Goal: Task Accomplishment & Management: Manage account settings

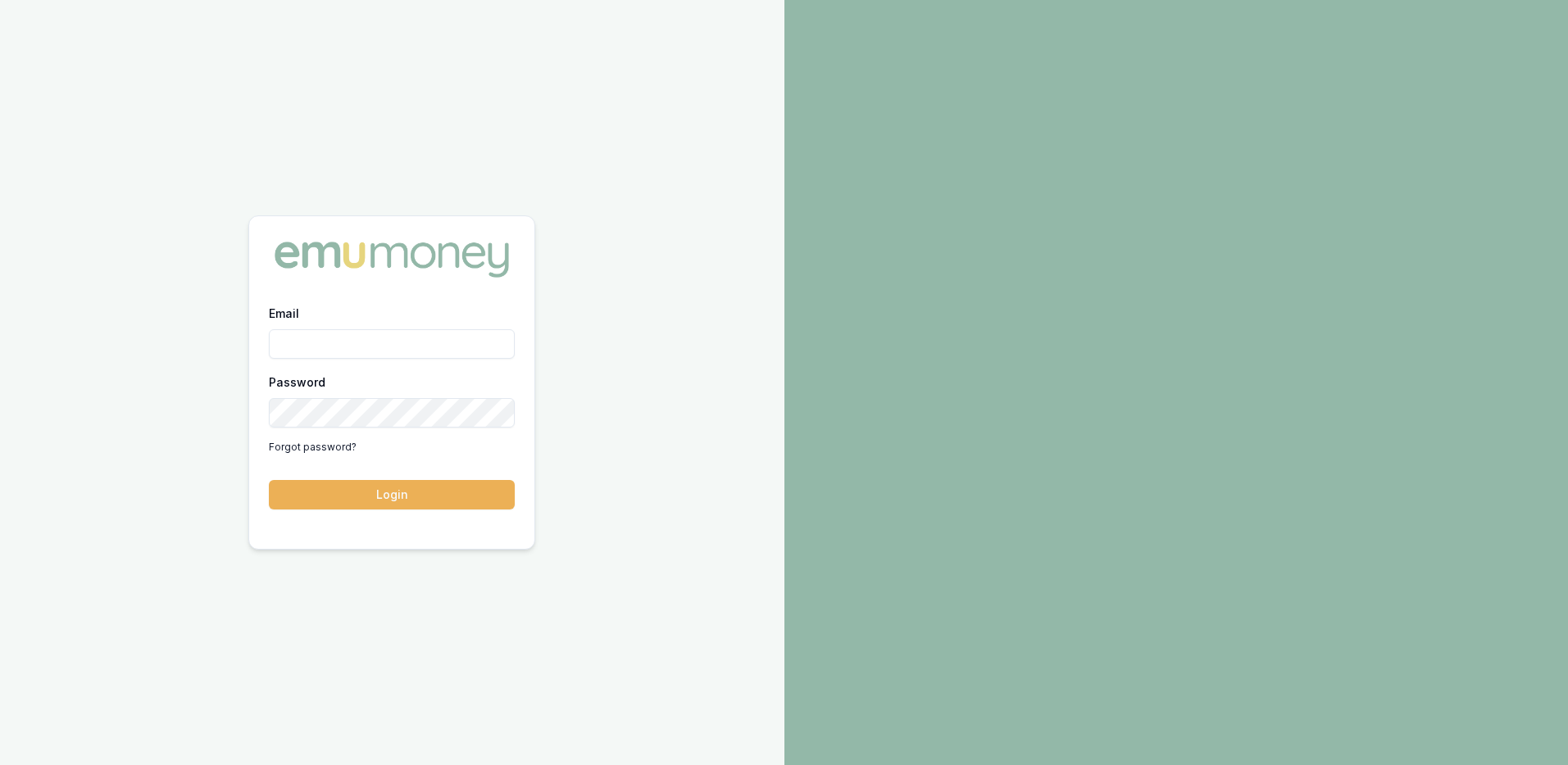
click at [374, 355] on input "Email" at bounding box center [392, 345] width 246 height 30
type input "paul@whoneedsleads.com.au"
click at [269, 480] on button "Login" at bounding box center [392, 495] width 246 height 30
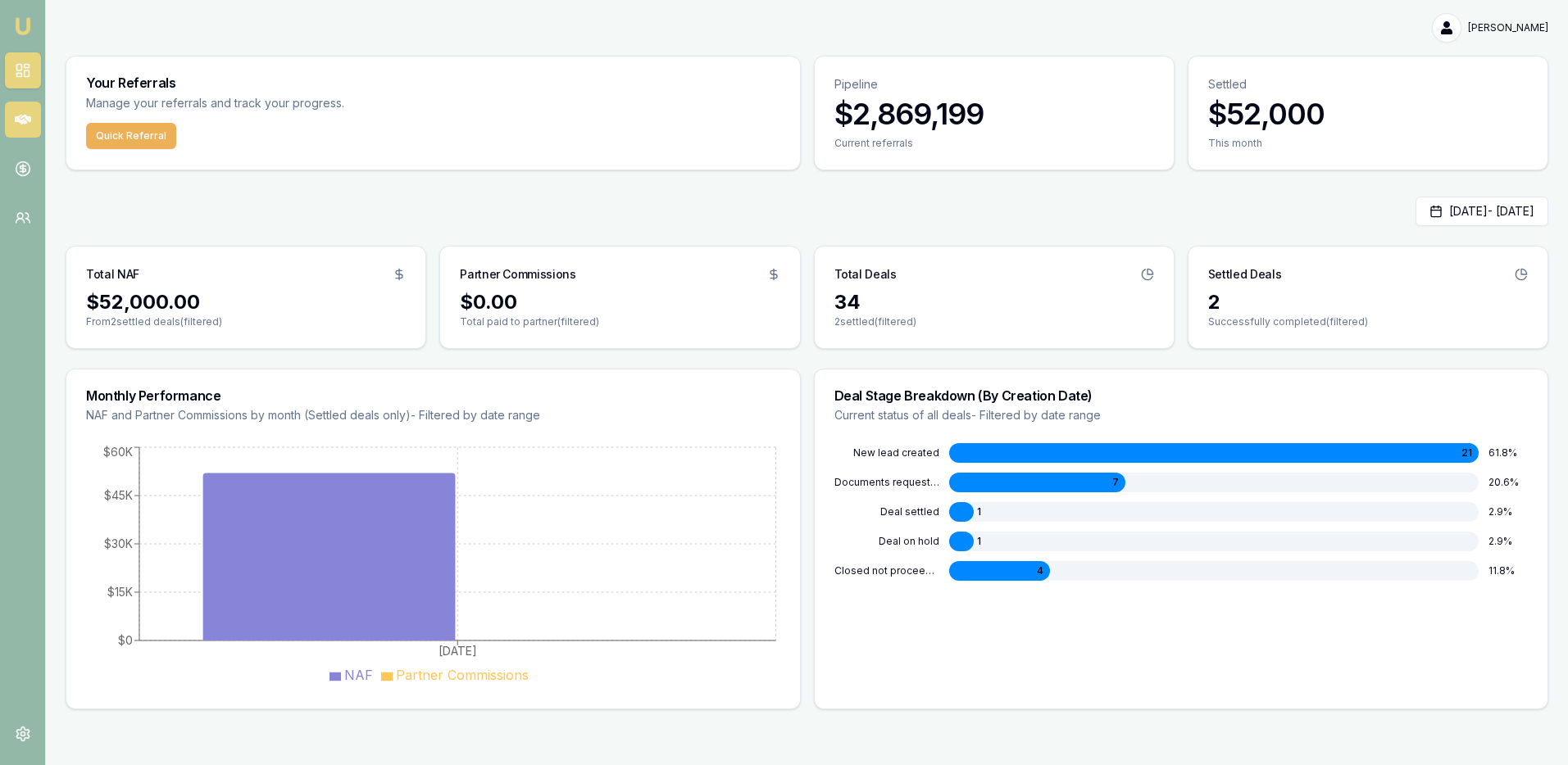
click at [38, 118] on link at bounding box center [22, 119] width 36 height 36
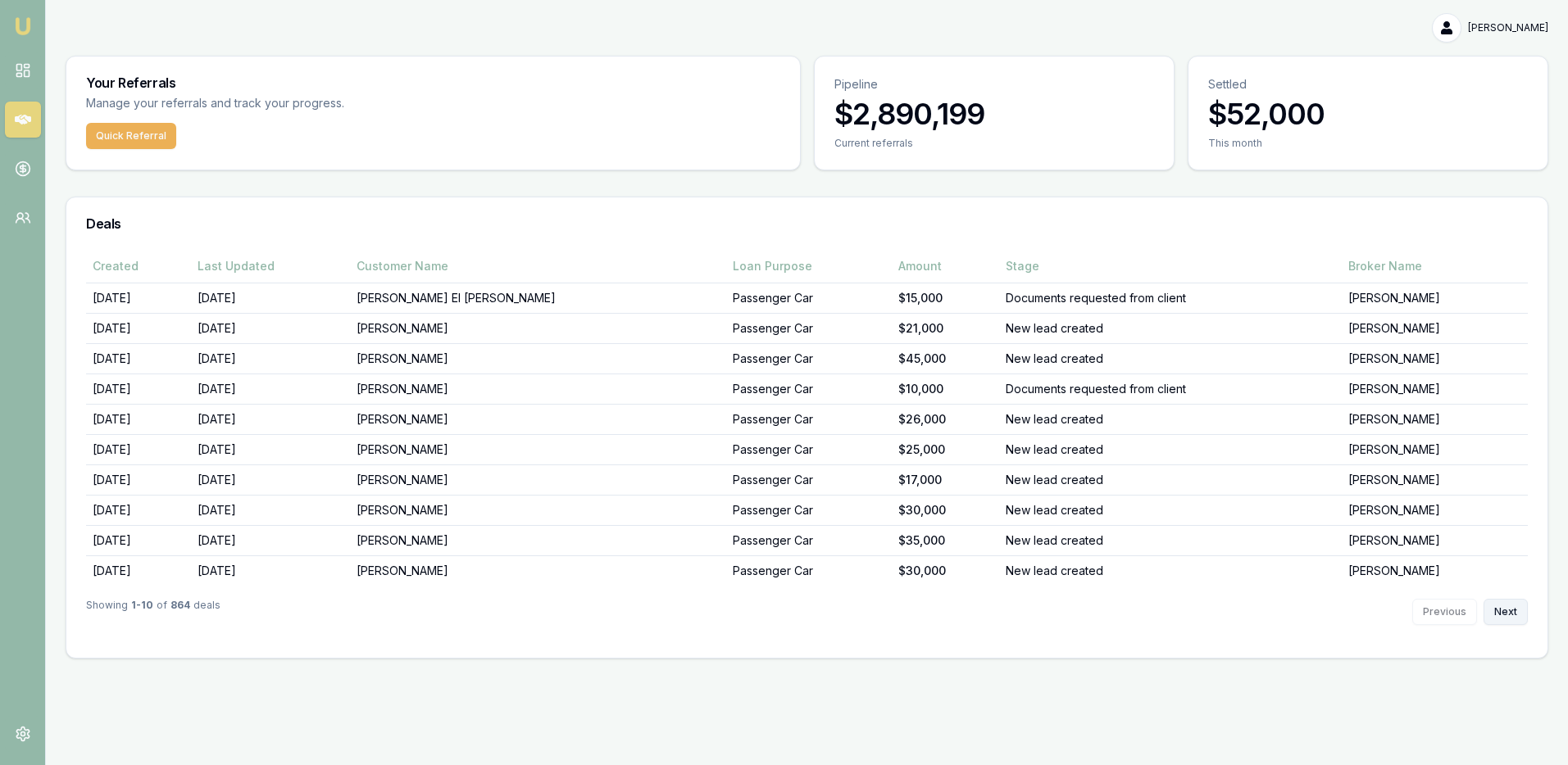
click at [1507, 613] on button "Next" at bounding box center [1505, 612] width 44 height 26
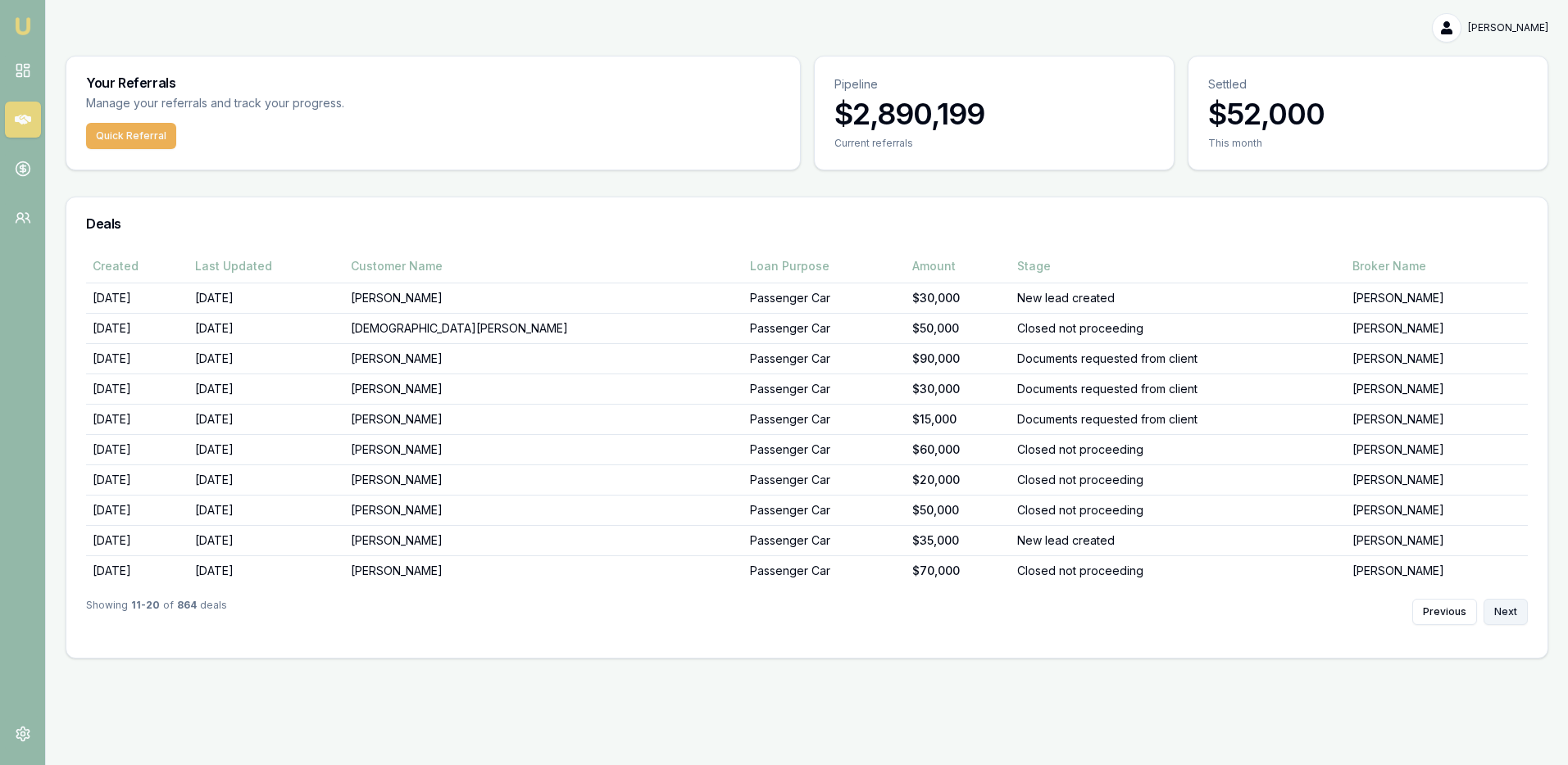
click at [1501, 612] on button "Next" at bounding box center [1505, 612] width 44 height 26
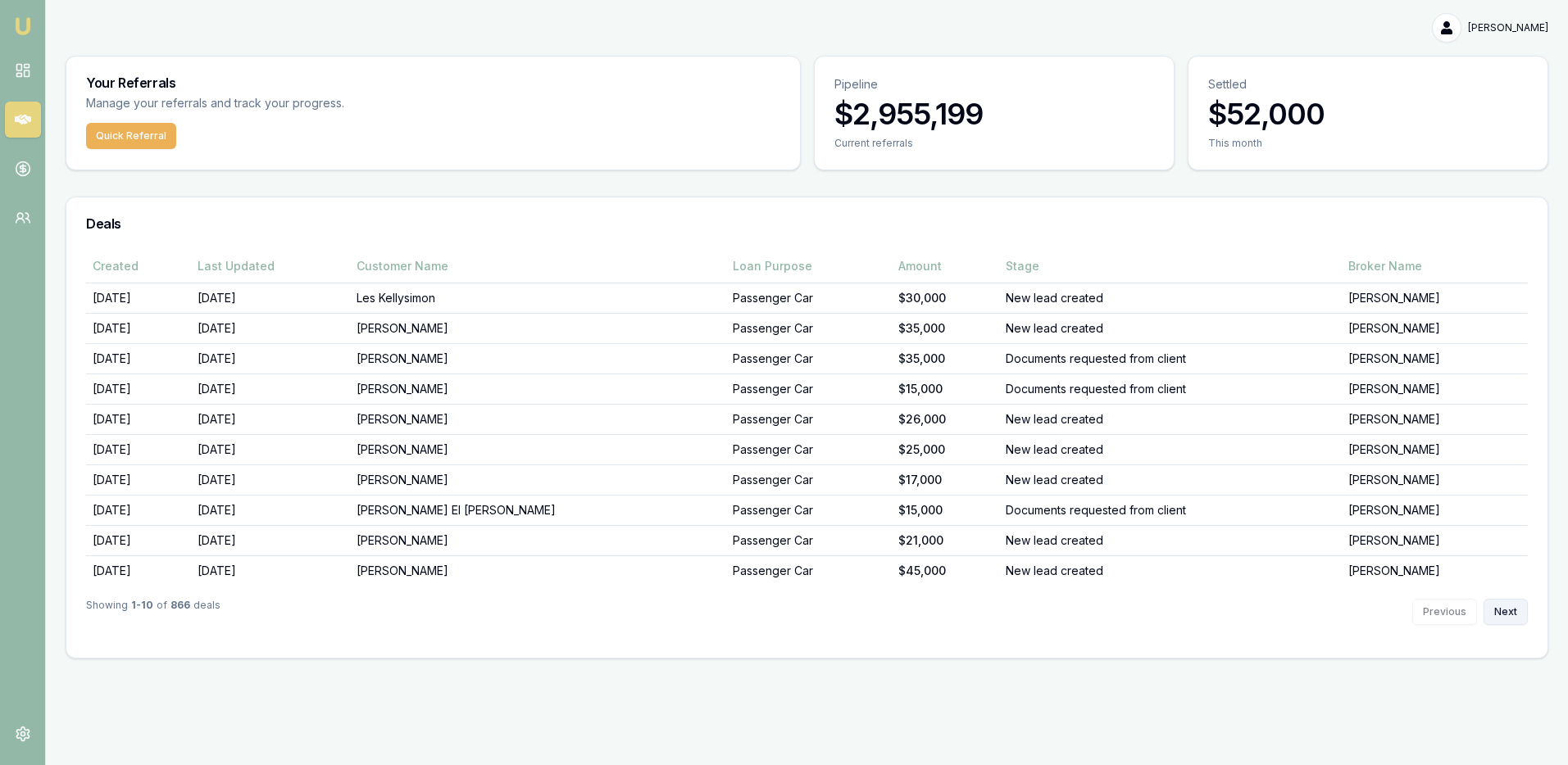
click at [1504, 609] on button "Next" at bounding box center [1505, 612] width 44 height 26
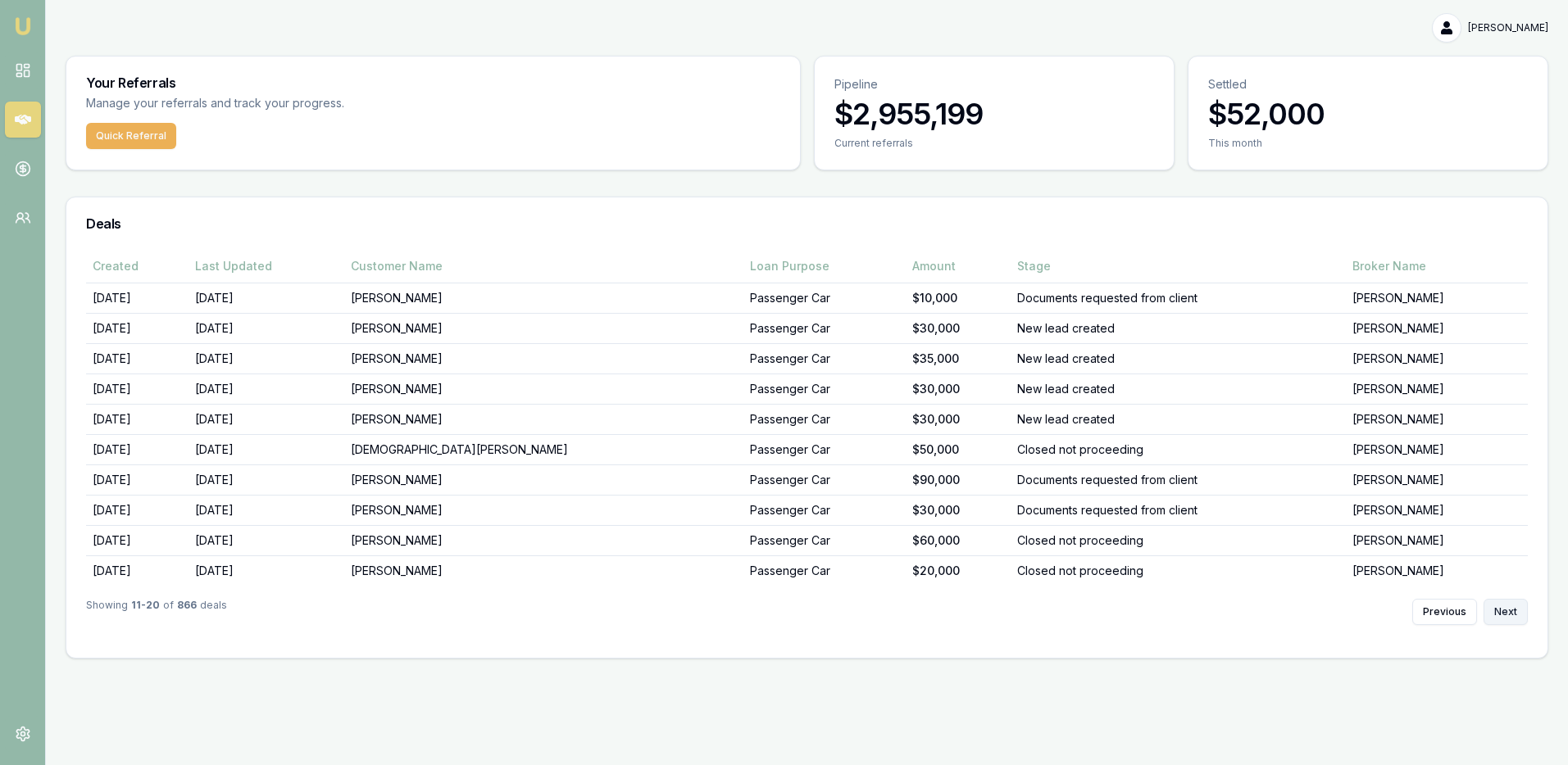
click at [1504, 609] on button "Next" at bounding box center [1505, 612] width 44 height 26
